Goal: Information Seeking & Learning: Learn about a topic

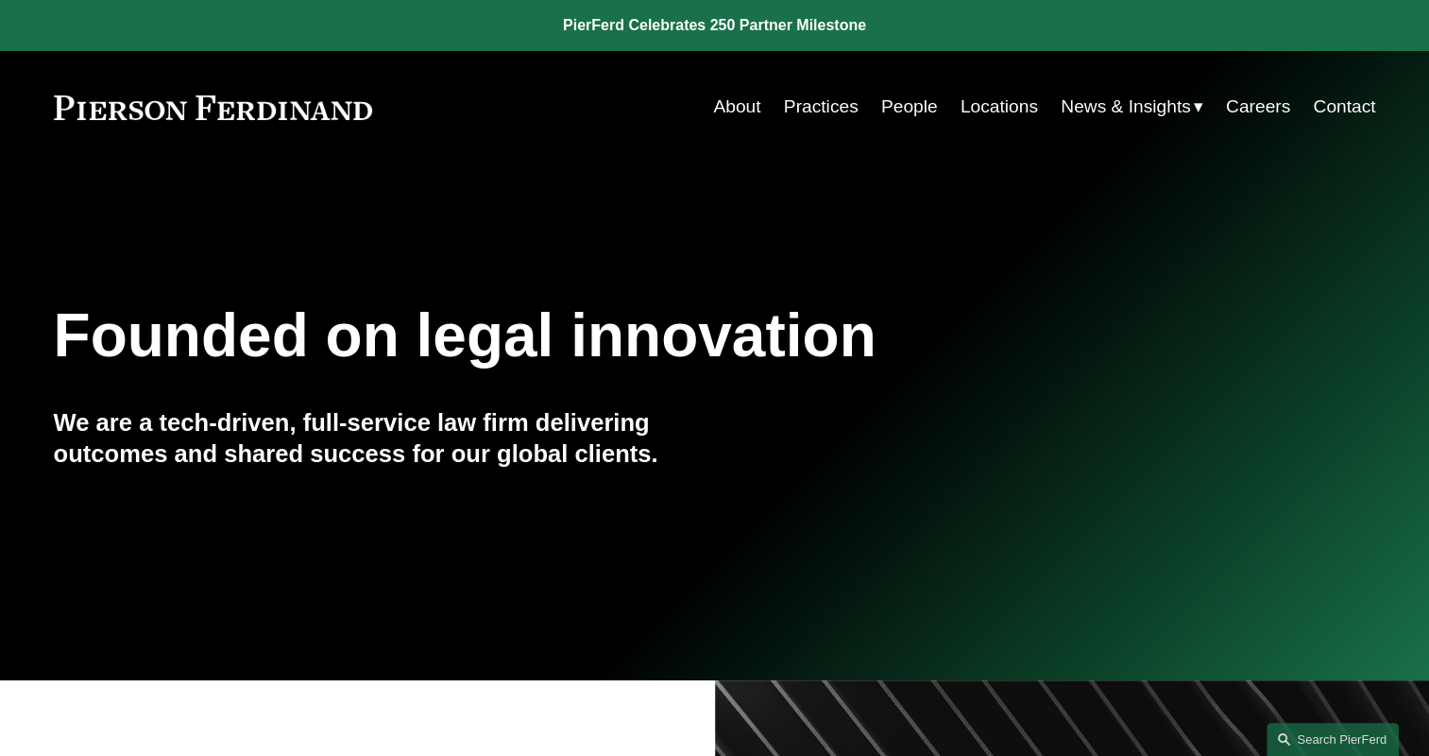
click at [0, 0] on span "News" at bounding box center [0, 0] width 0 height 0
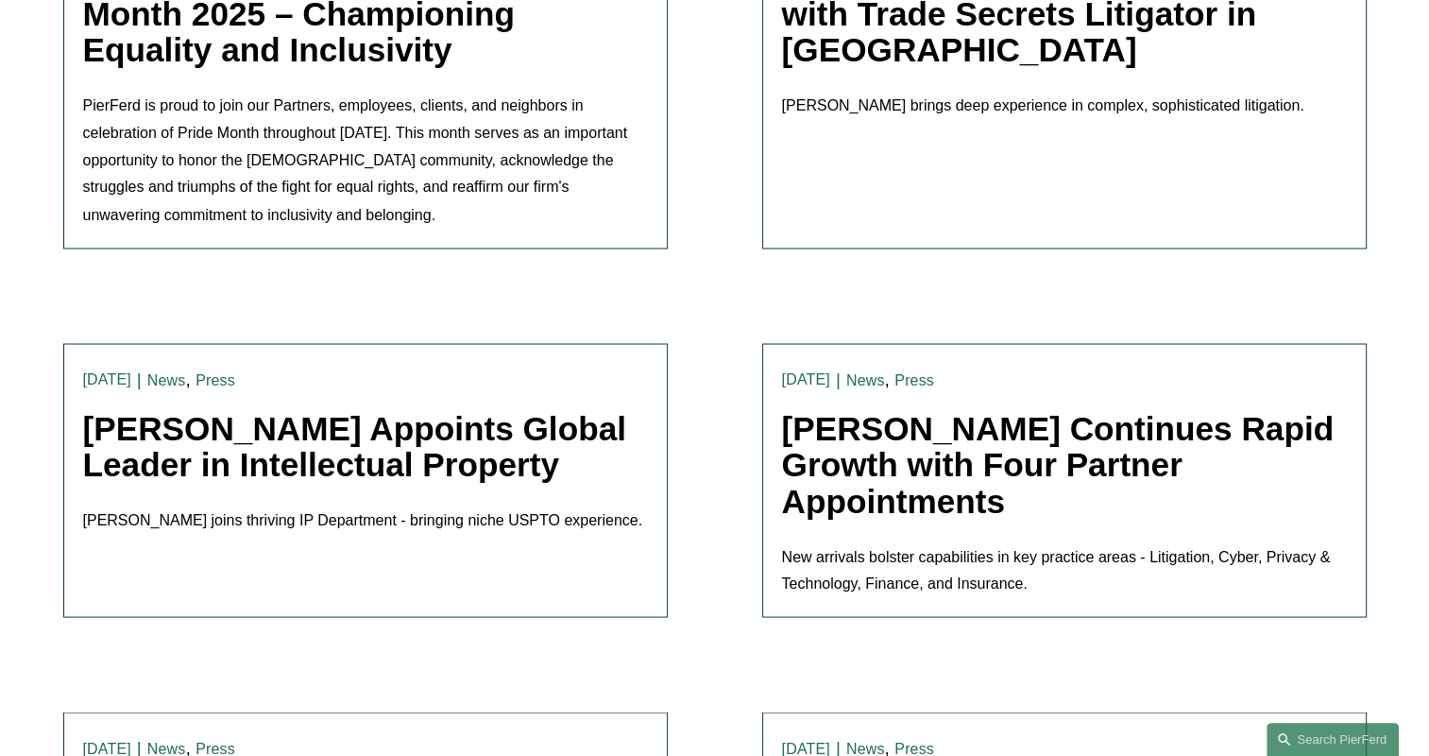
scroll to position [4071, 0]
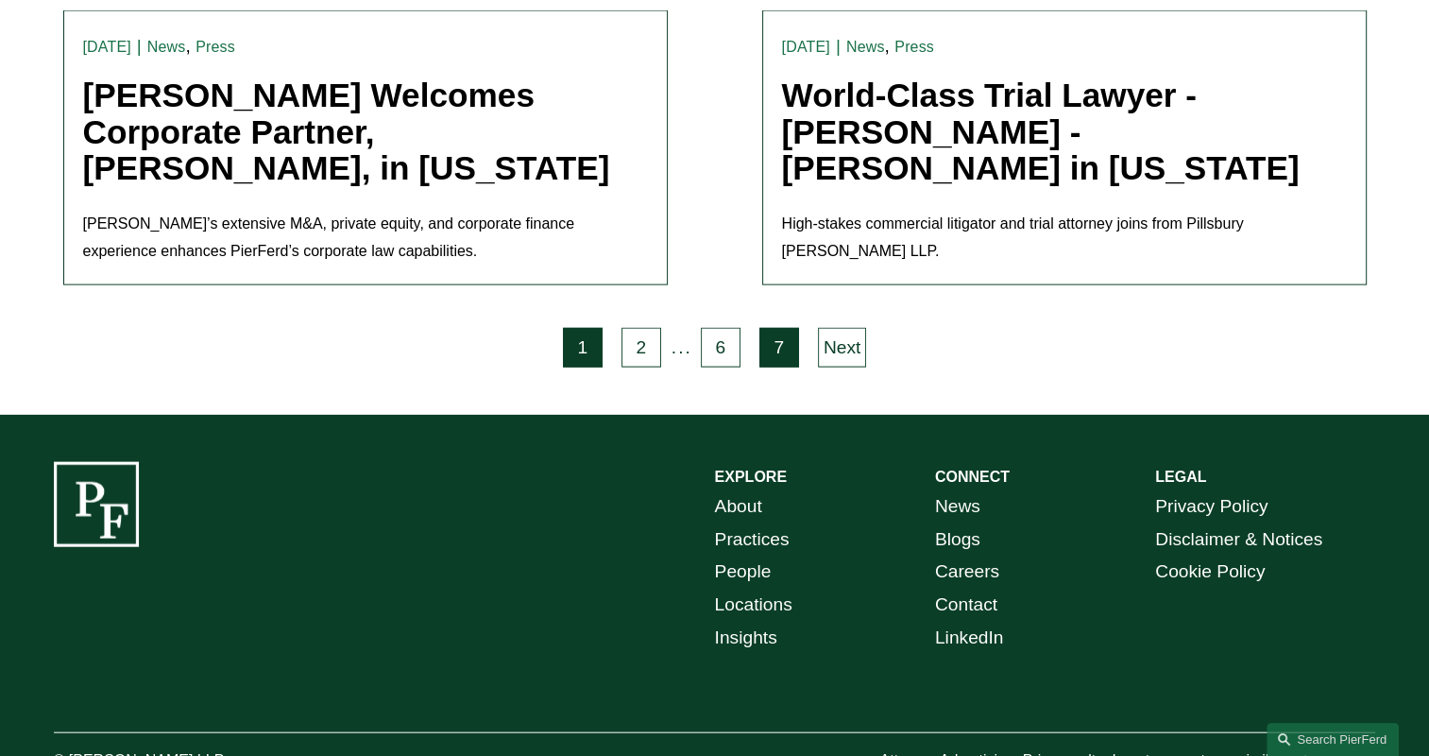
click at [772, 328] on link "7" at bounding box center [780, 348] width 40 height 40
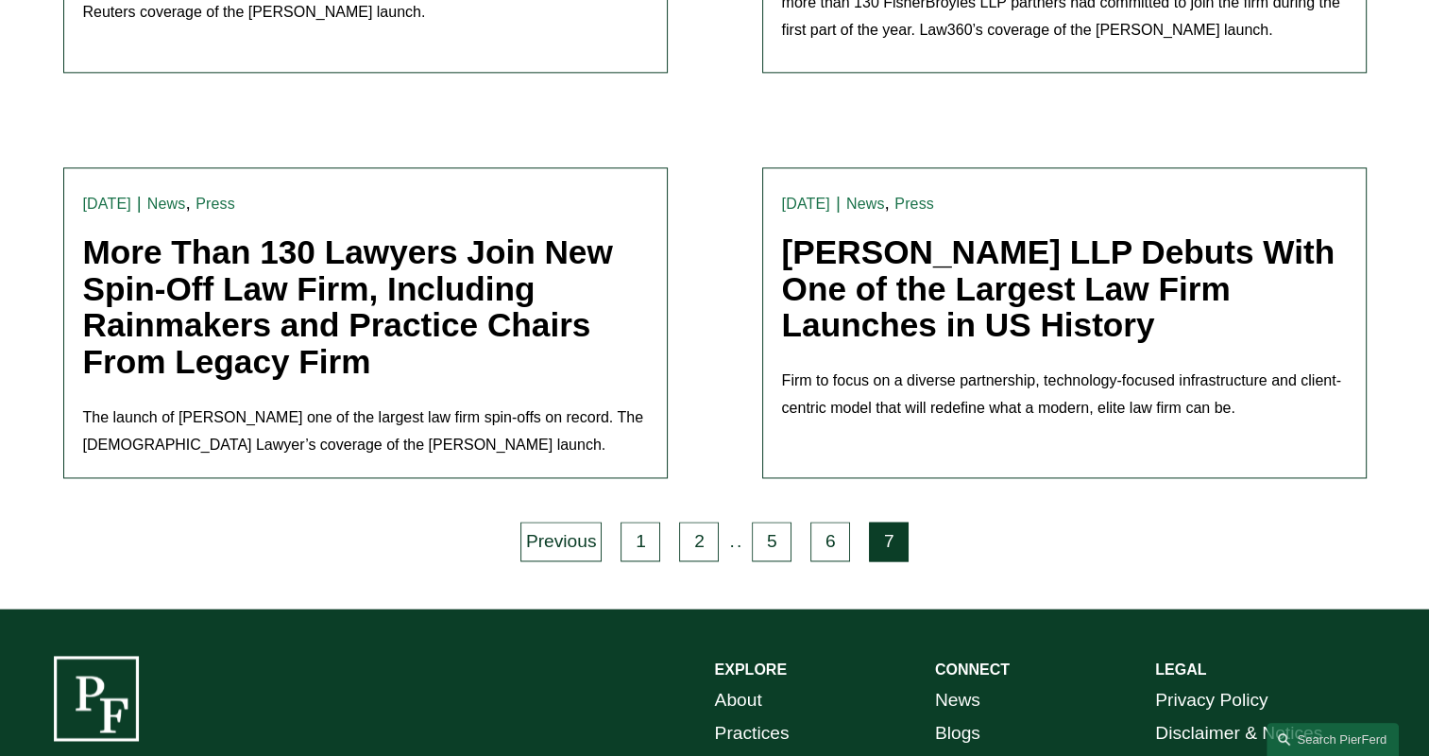
scroll to position [2509, 0]
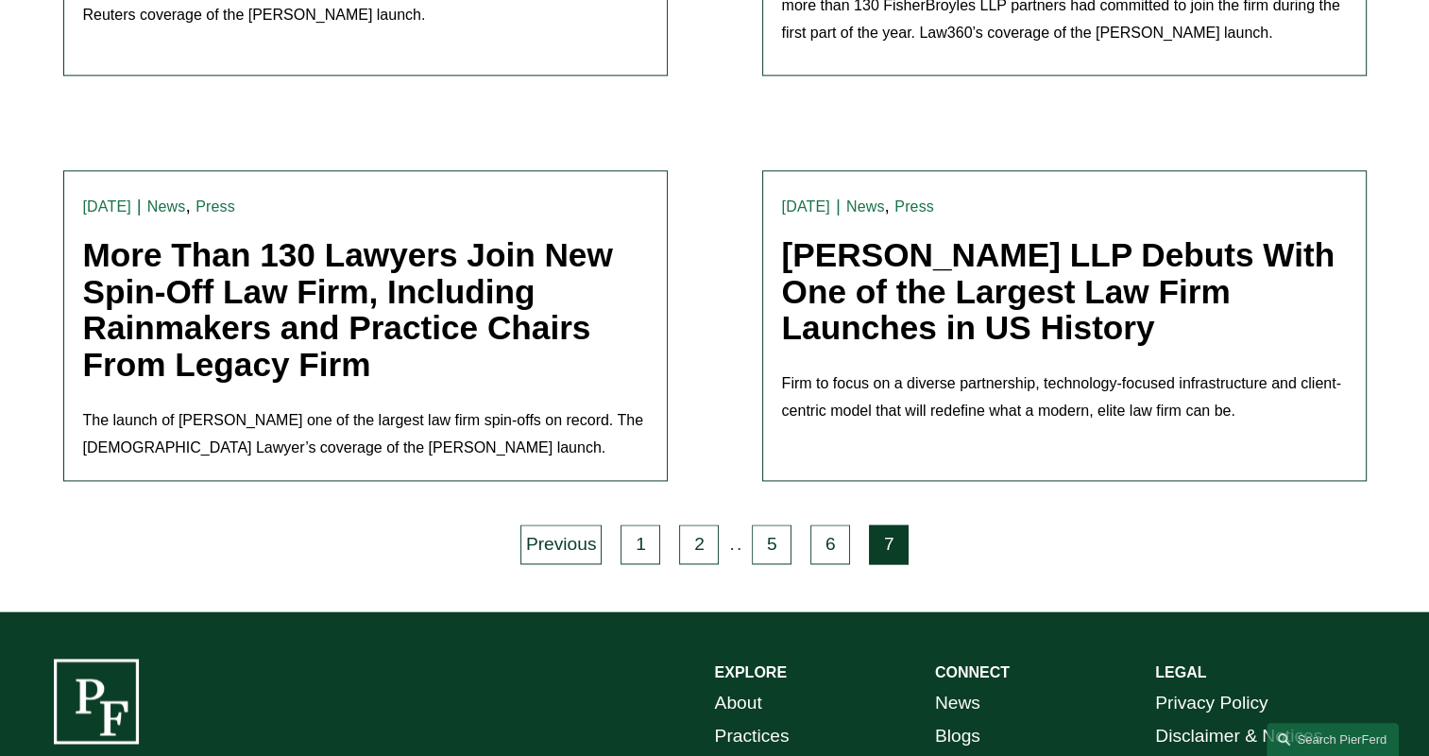
click at [243, 248] on link "More Than 130 Lawyers Join New Spin-Off Law Firm, Including Rainmakers and Prac…" at bounding box center [348, 309] width 530 height 146
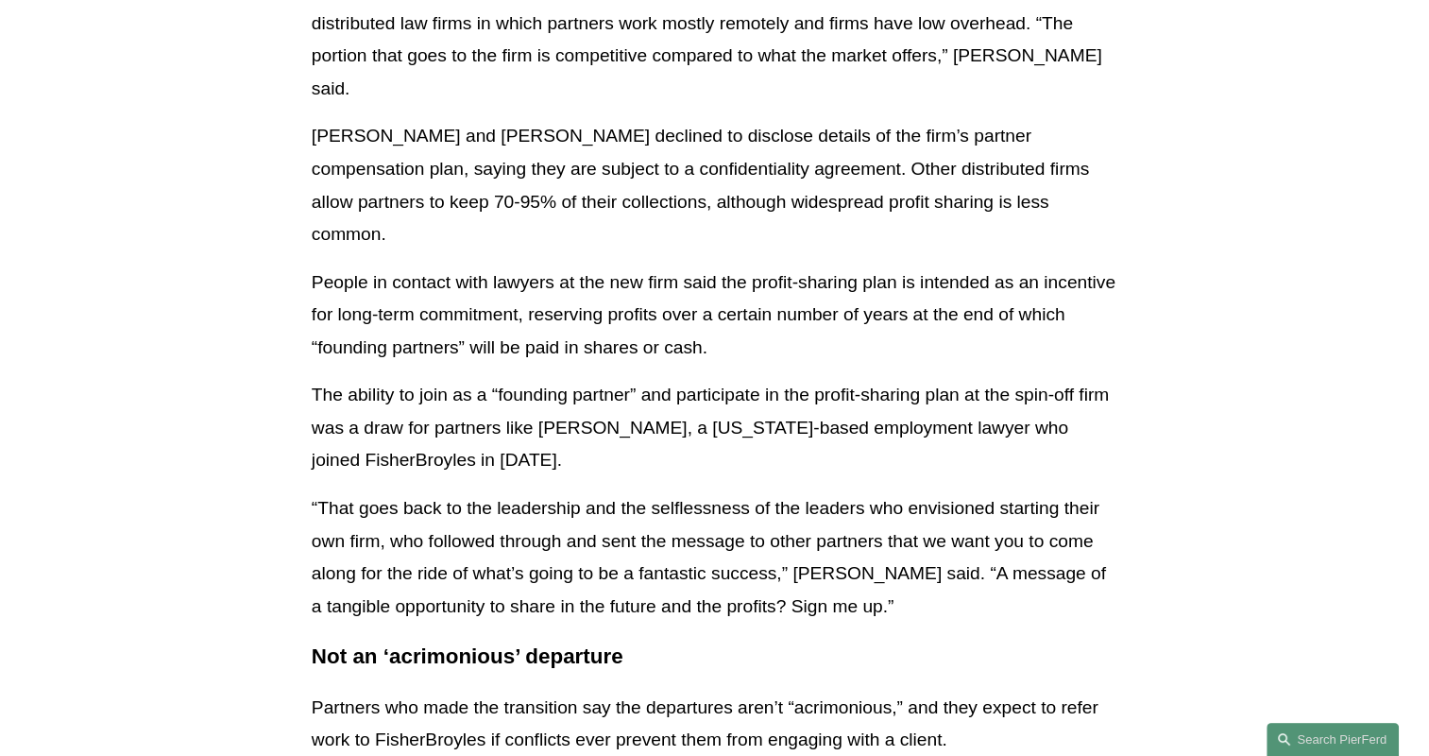
scroll to position [1890, 0]
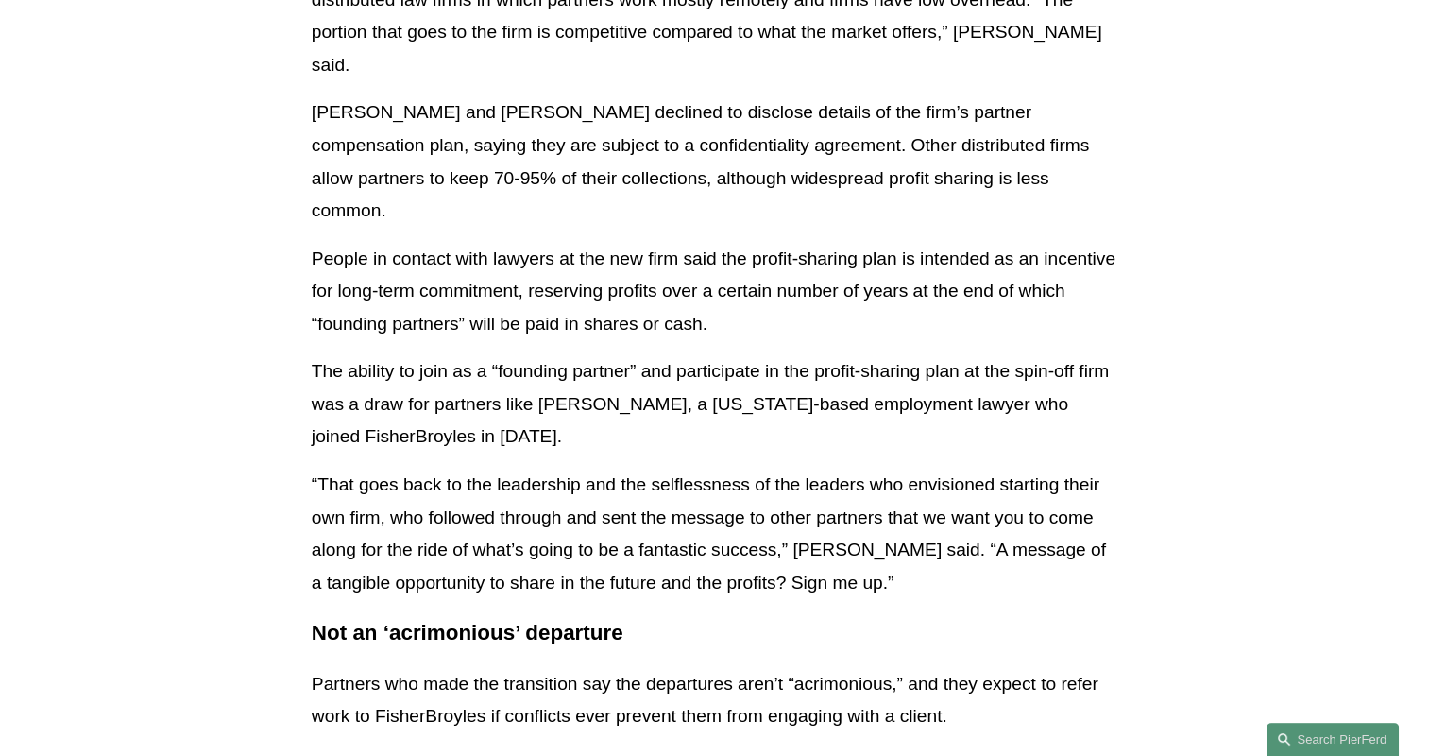
click at [907, 355] on p "The ability to join as a “founding partner” and participate in the profit-shari…" at bounding box center [715, 404] width 806 height 98
